Goal: Task Accomplishment & Management: Use online tool/utility

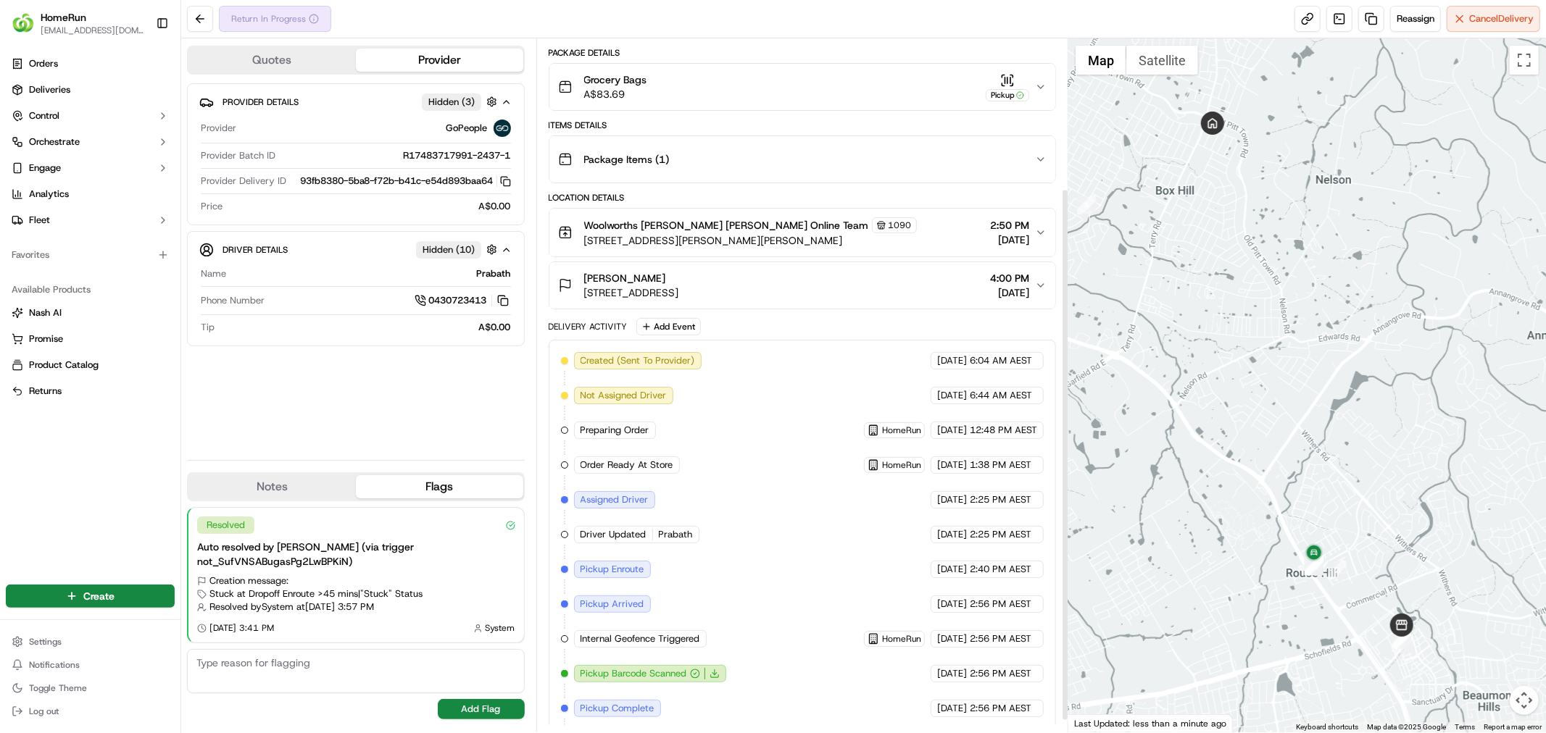
scroll to position [211, 0]
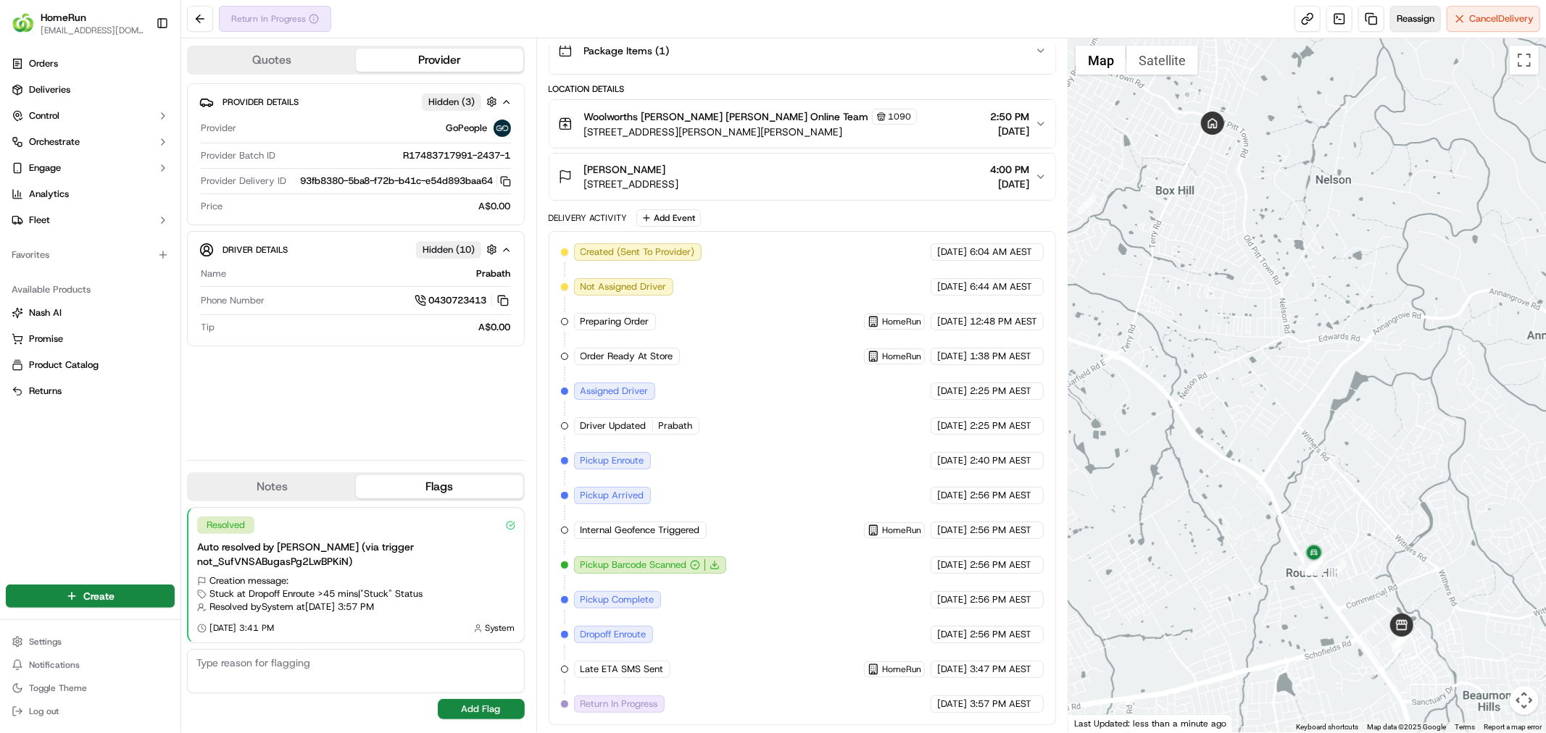
click at [1432, 22] on button "Reassign" at bounding box center [1415, 19] width 51 height 26
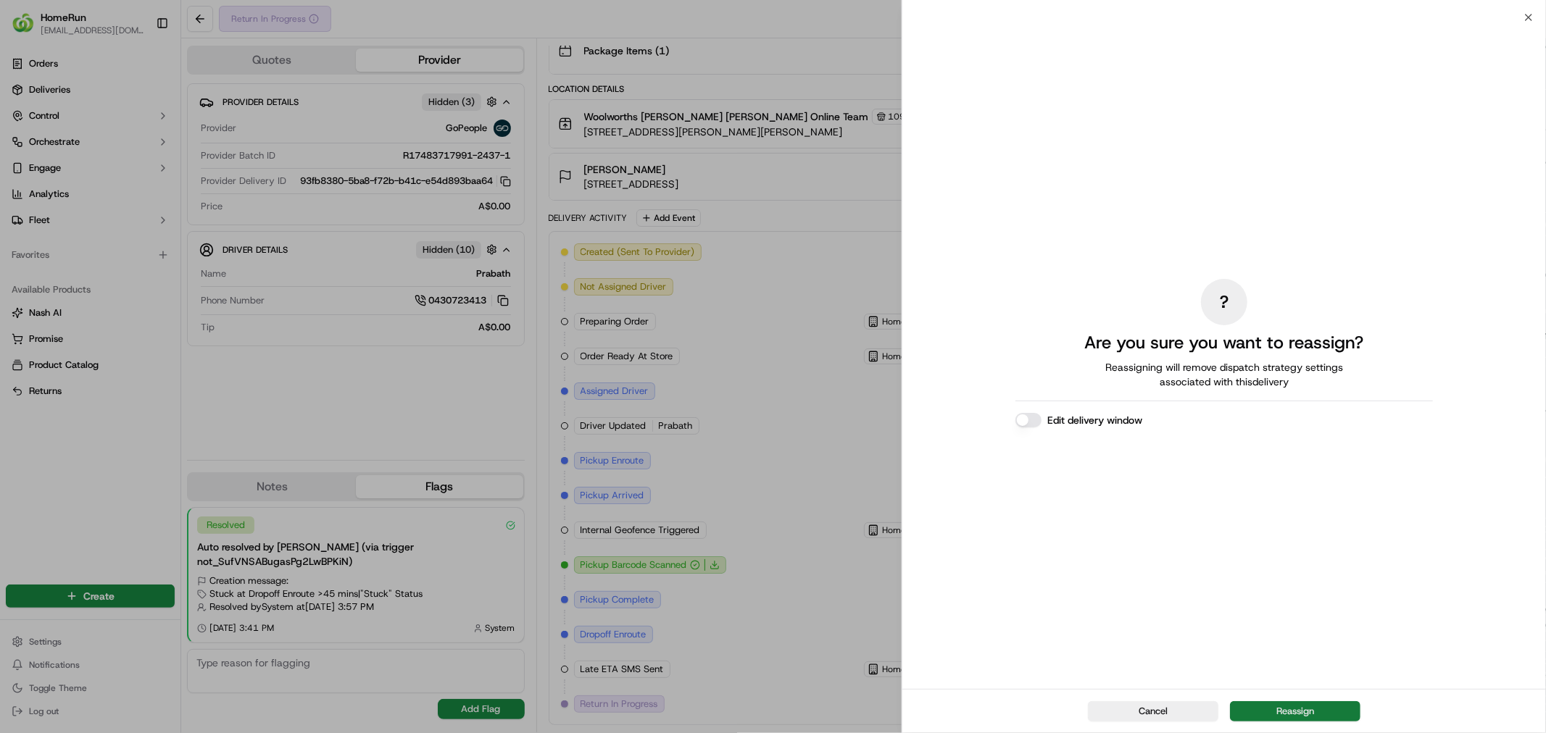
click at [1277, 716] on button "Reassign" at bounding box center [1295, 711] width 130 height 20
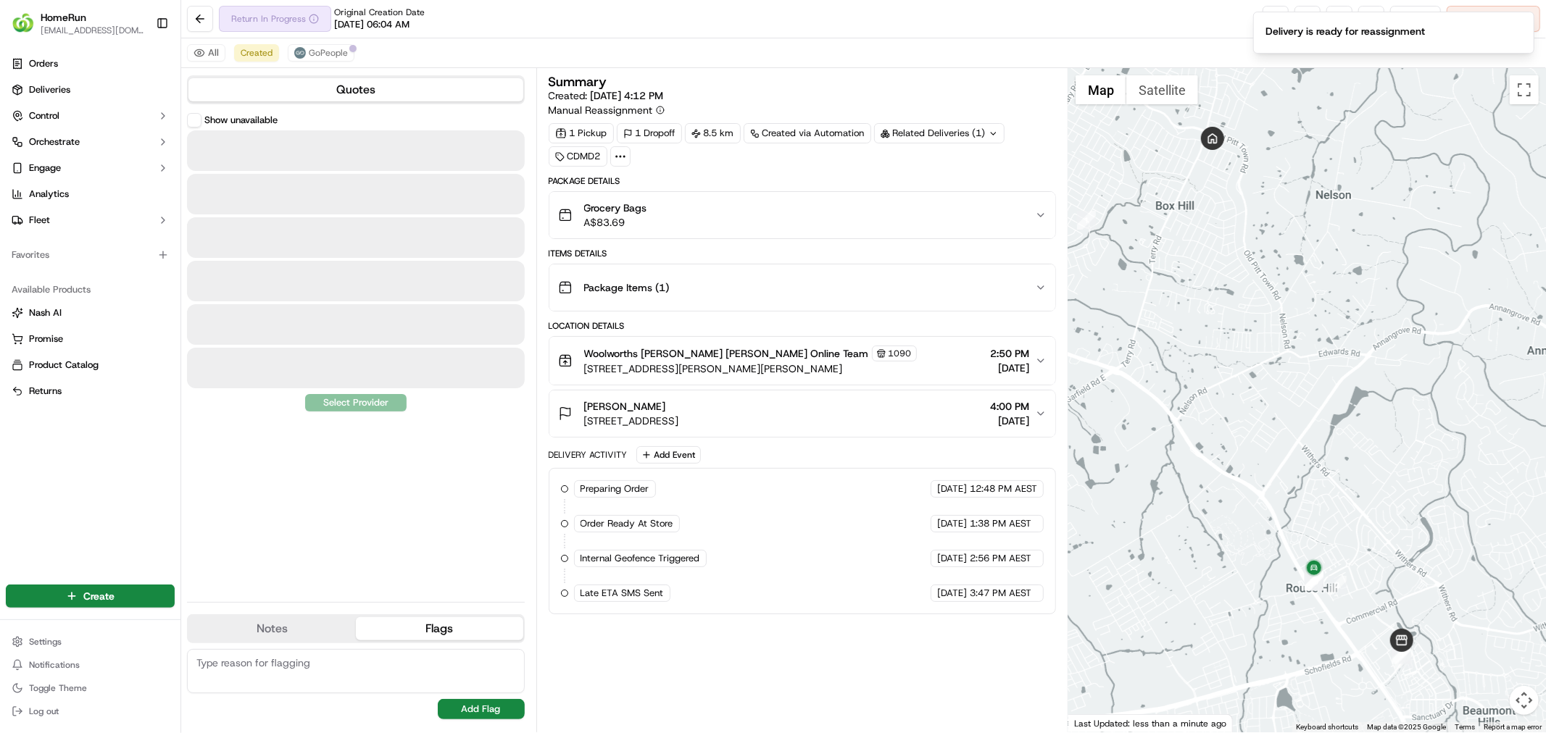
scroll to position [0, 0]
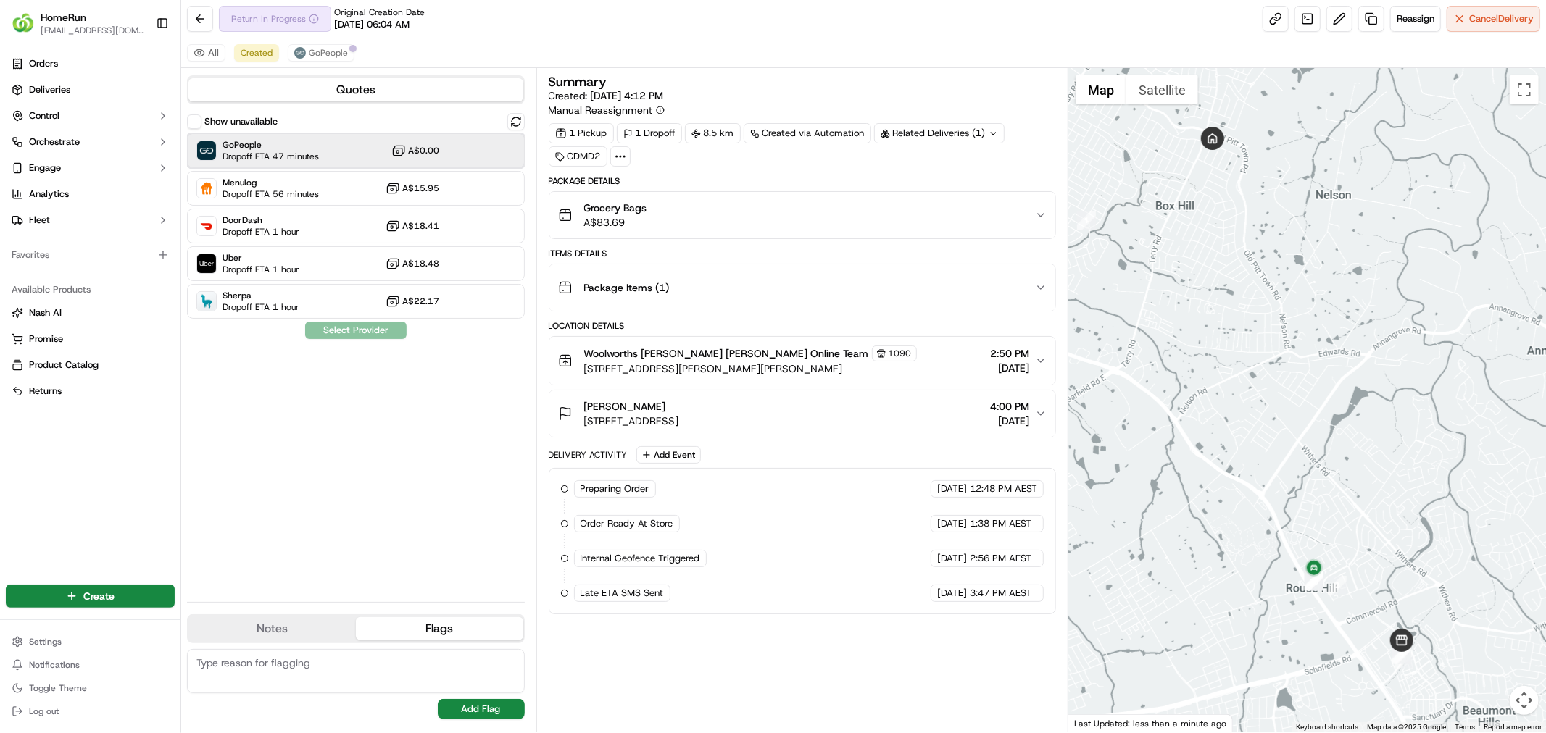
click at [325, 156] on div "GoPeople Dropoff ETA 47 minutes A$0.00" at bounding box center [356, 150] width 338 height 35
click at [363, 331] on button "Assign Provider" at bounding box center [355, 330] width 103 height 17
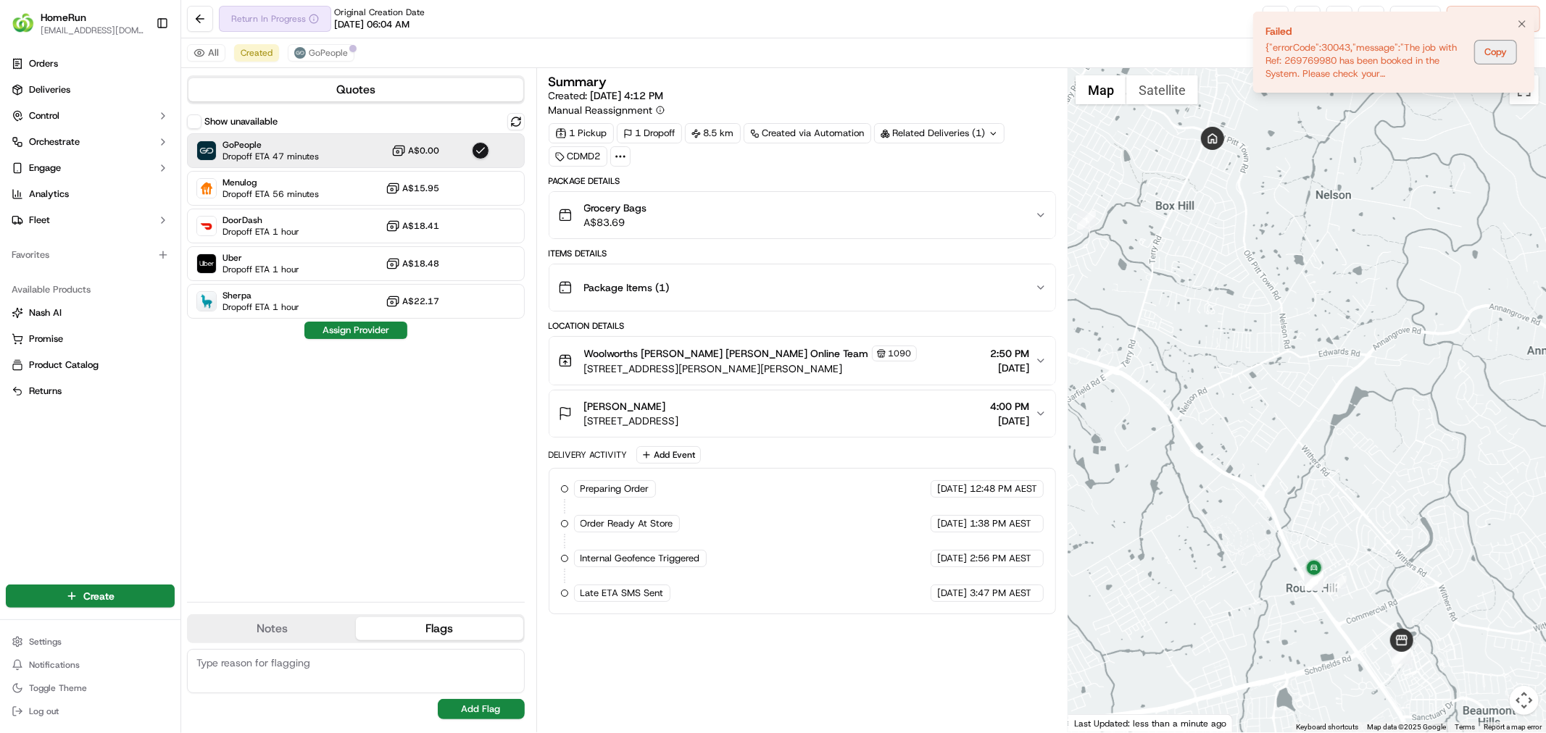
click at [1500, 52] on button "Copy" at bounding box center [1495, 52] width 41 height 23
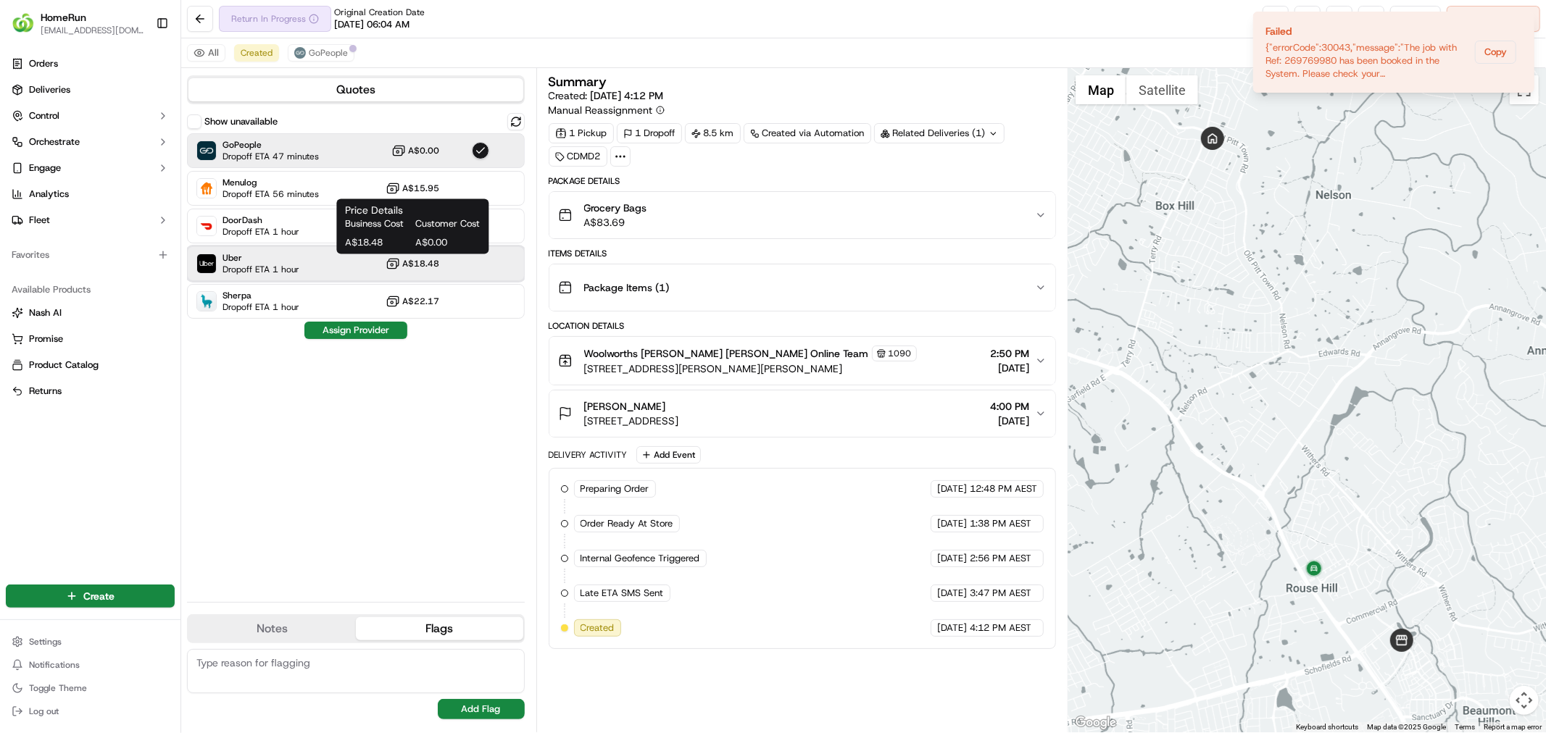
click at [362, 263] on div "Uber Dropoff ETA 1 hour A$18.48" at bounding box center [356, 263] width 338 height 35
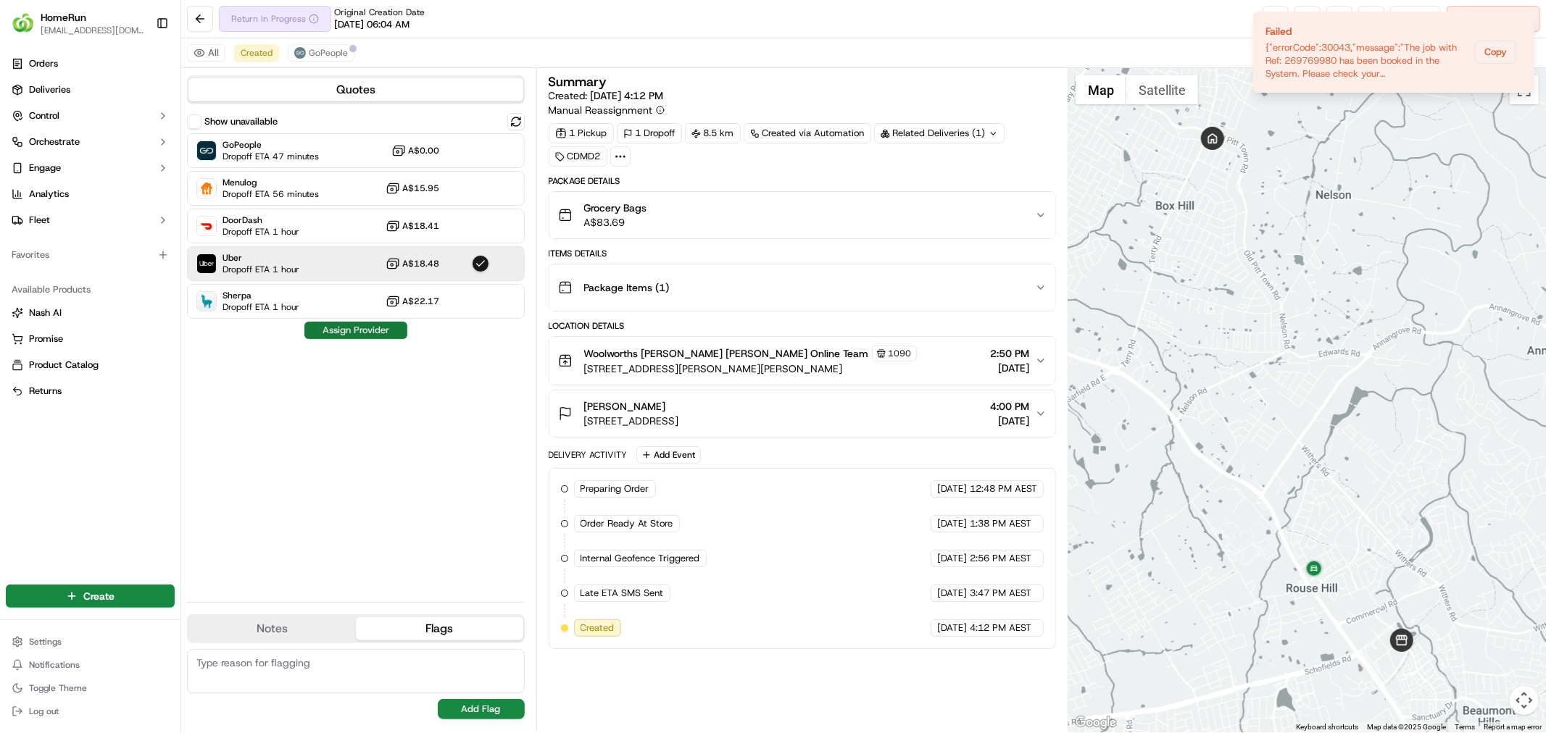
click at [379, 330] on button "Assign Provider" at bounding box center [355, 330] width 103 height 17
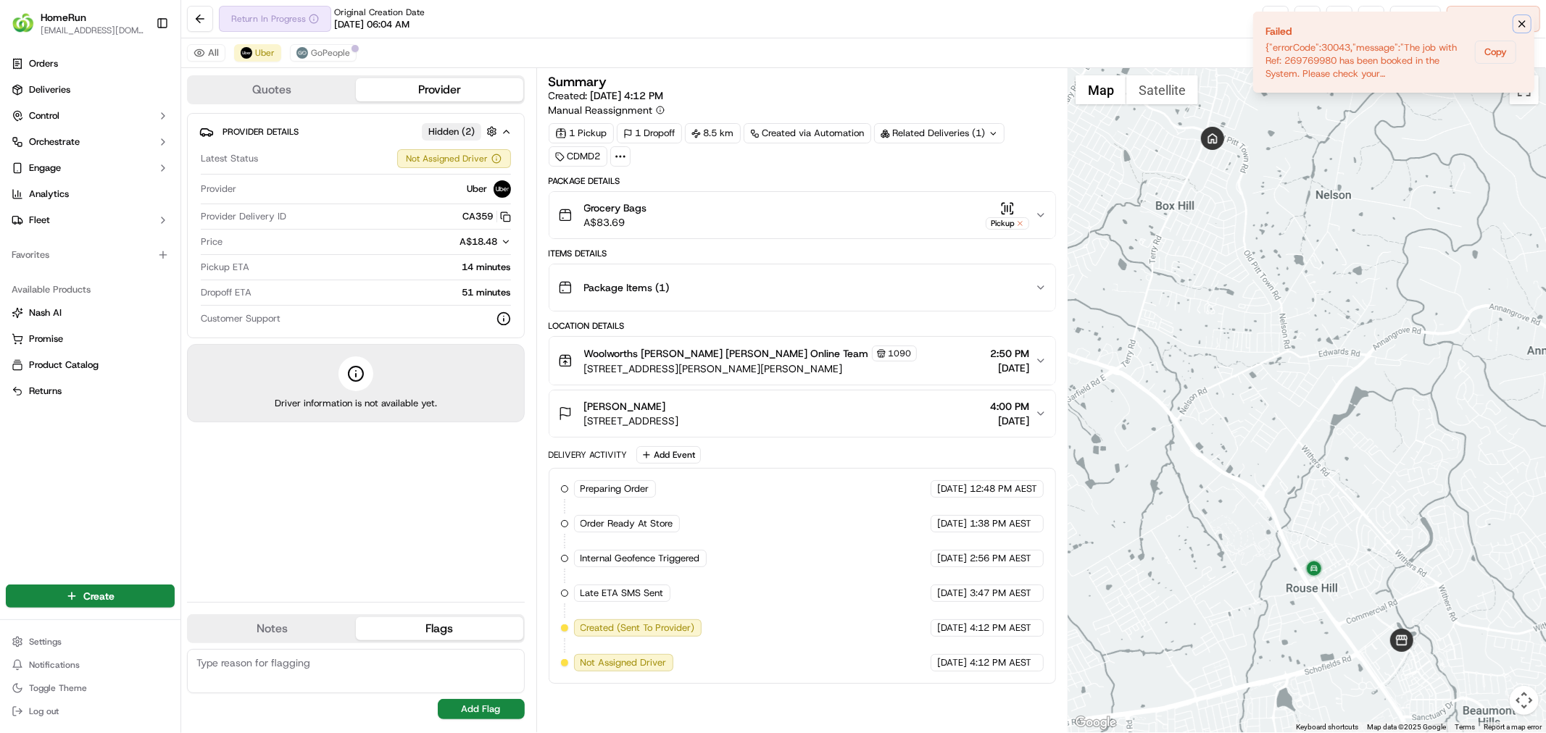
click at [1520, 22] on icon "Notifications (F8)" at bounding box center [1522, 24] width 6 height 6
